Goal: Transaction & Acquisition: Purchase product/service

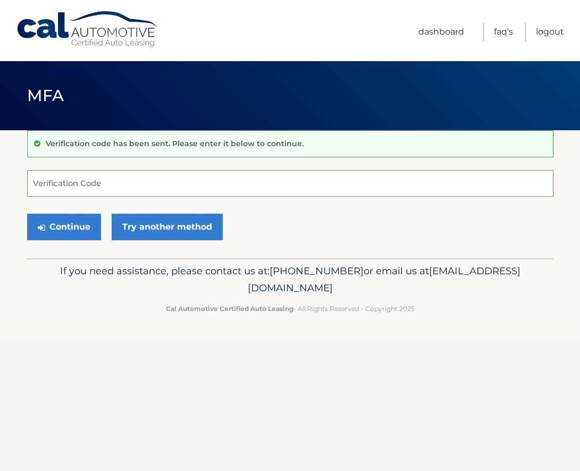
click at [158, 184] on input "Verification Code" at bounding box center [290, 183] width 527 height 27
type input "765206"
click at [58, 227] on button "Continue" at bounding box center [64, 227] width 74 height 27
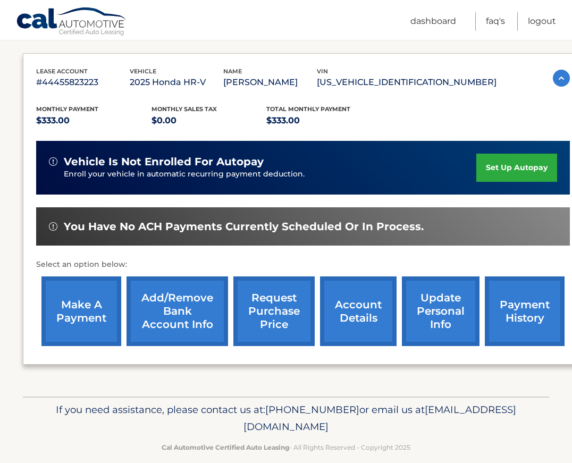
scroll to position [177, 0]
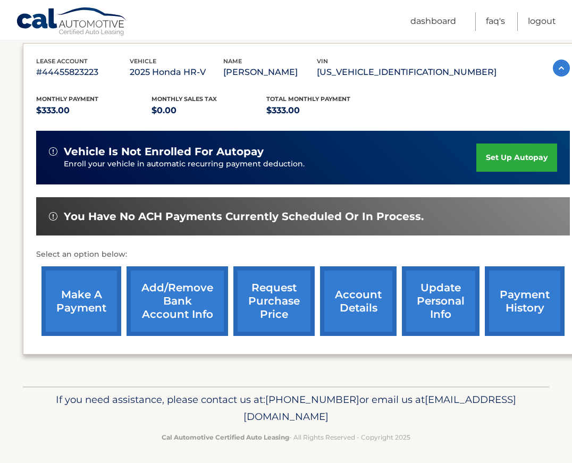
click at [80, 298] on link "make a payment" at bounding box center [81, 301] width 80 height 70
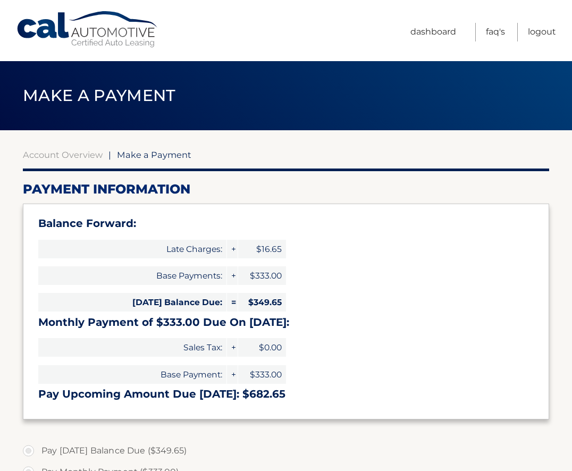
select select "YzgxMTM3ZjMtYzhmYS00Zjk3LTk3NDEtY2YzODRlYTE1NDhk"
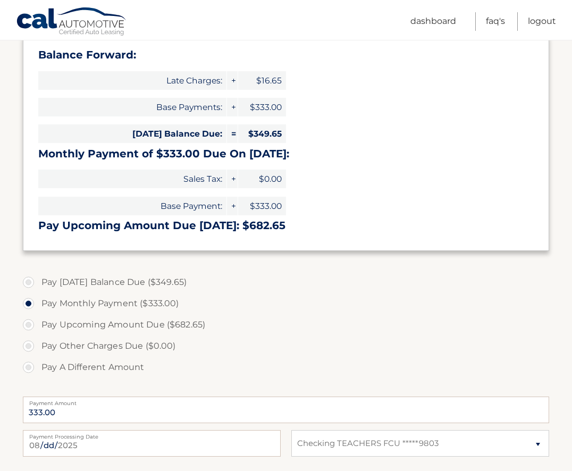
scroll to position [177, 0]
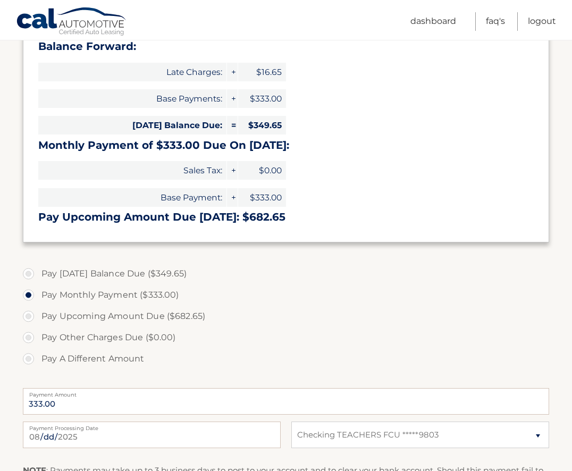
click at [26, 273] on label "Pay Today's Balance Due ($349.65)" at bounding box center [286, 273] width 527 height 21
click at [27, 273] on input "Pay Today's Balance Due ($349.65)" at bounding box center [32, 271] width 11 height 17
radio input "true"
type input "349.65"
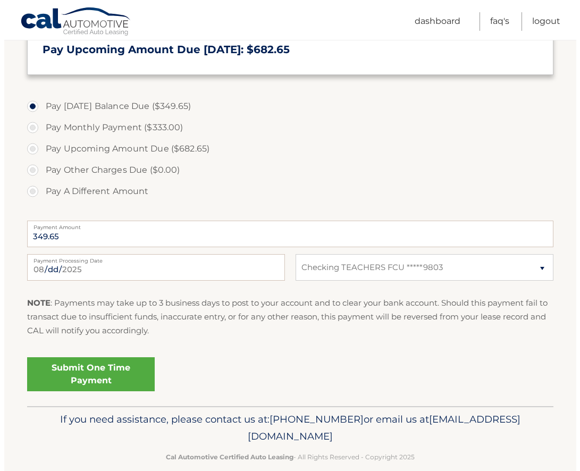
scroll to position [355, 0]
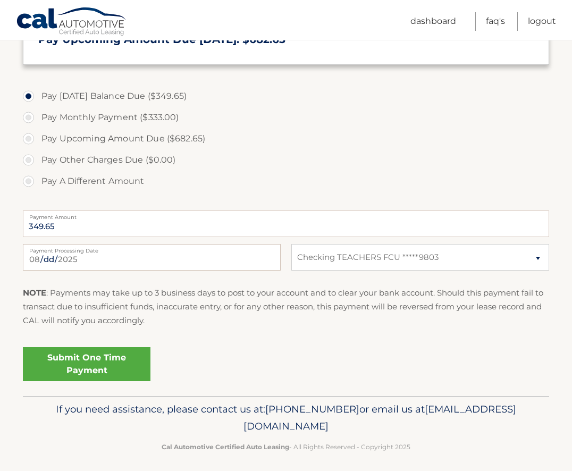
click at [80, 360] on link "Submit One Time Payment" at bounding box center [87, 364] width 128 height 34
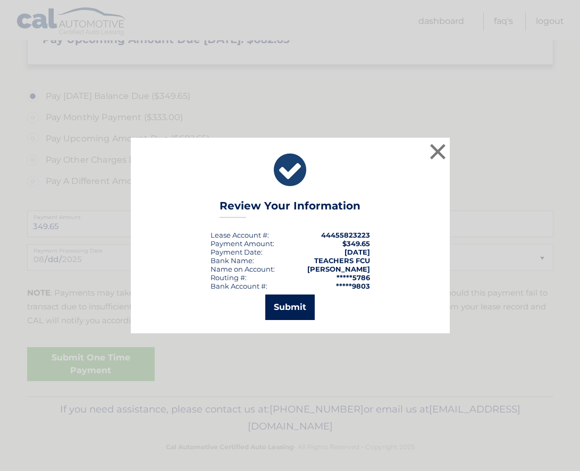
click at [290, 304] on button "Submit" at bounding box center [289, 308] width 49 height 26
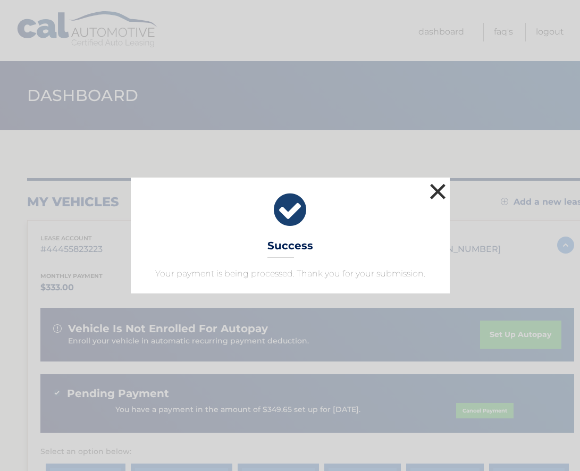
click at [438, 187] on button "×" at bounding box center [438, 191] width 21 height 21
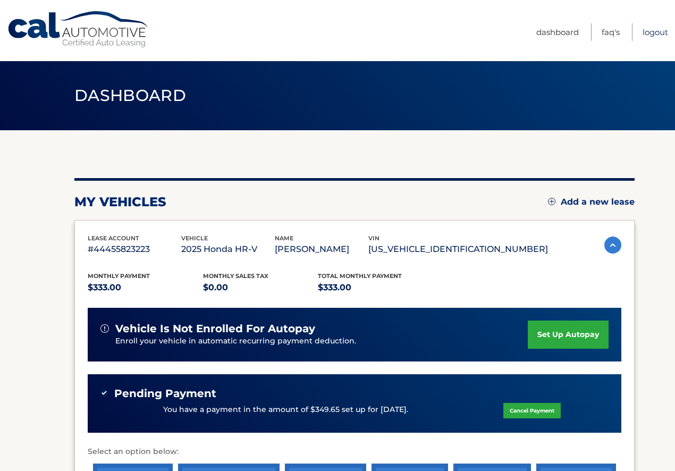
click at [580, 30] on link "Logout" at bounding box center [656, 32] width 26 height 18
